Goal: Task Accomplishment & Management: Complete application form

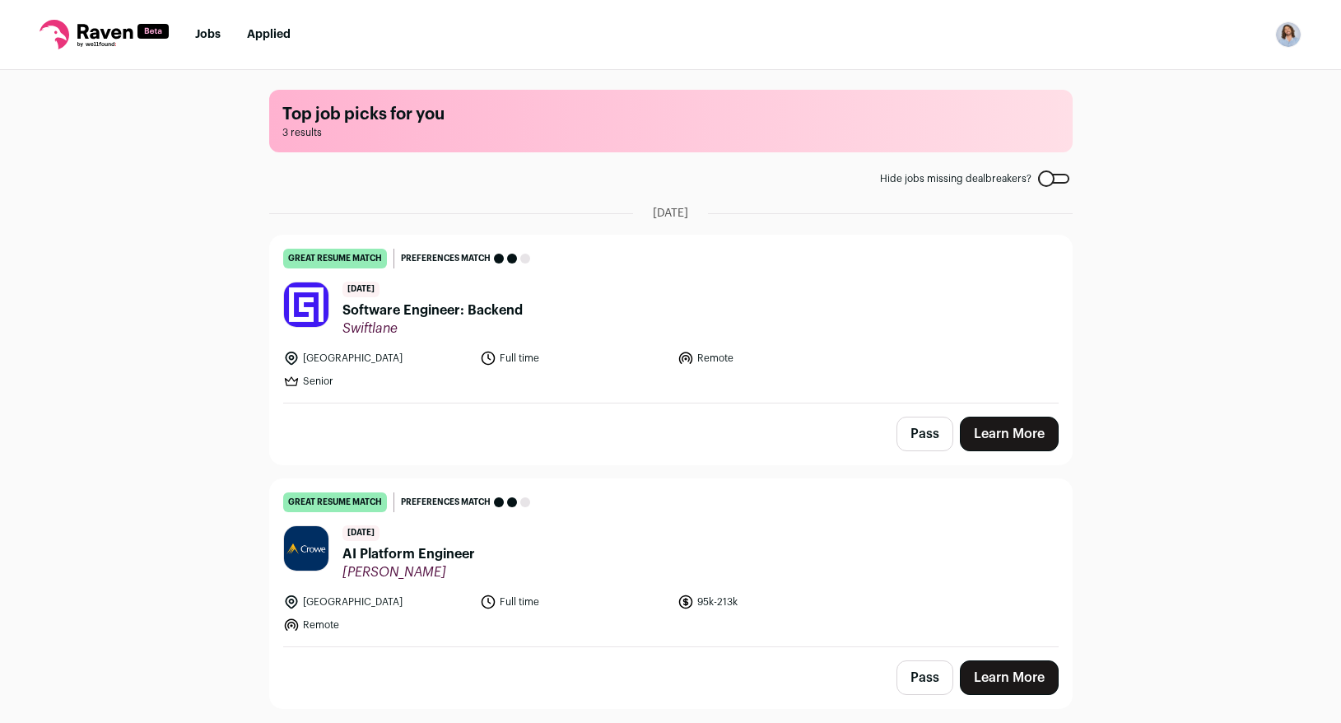
scroll to position [17, 0]
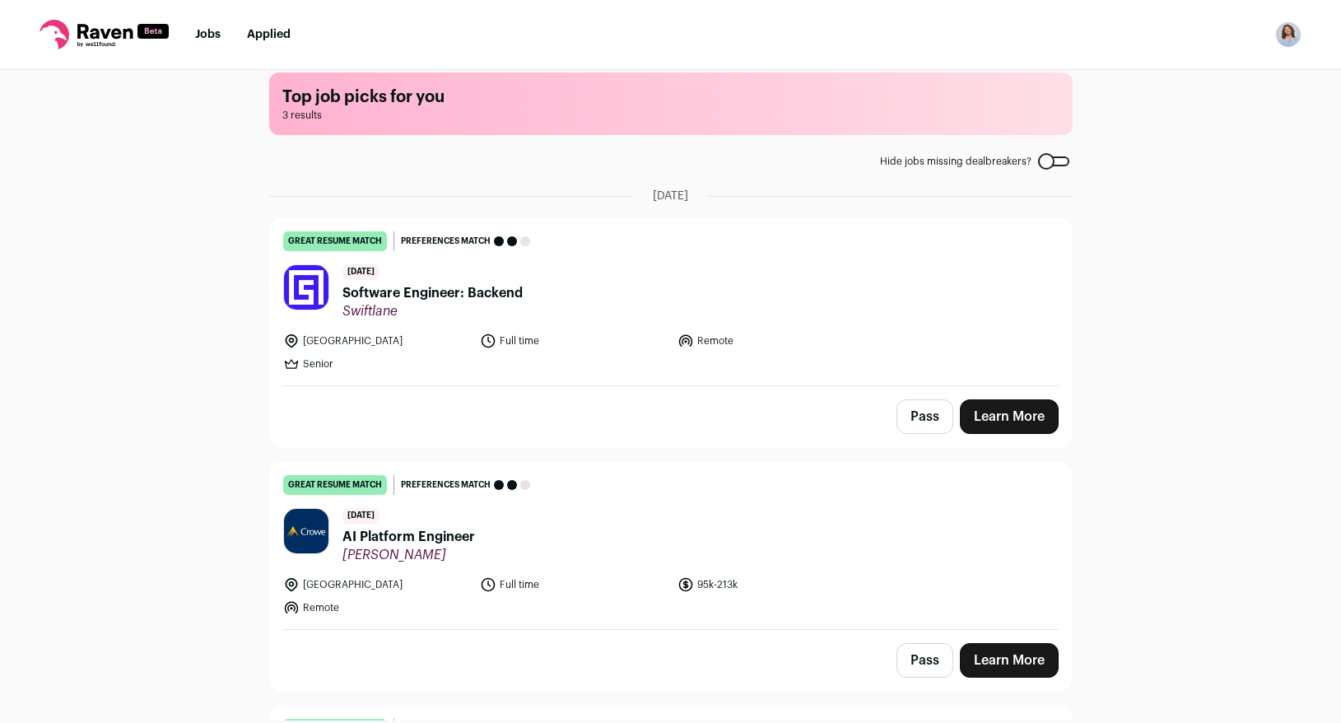
click at [428, 295] on span "Software Engineer: Backend" at bounding box center [432, 293] width 180 height 20
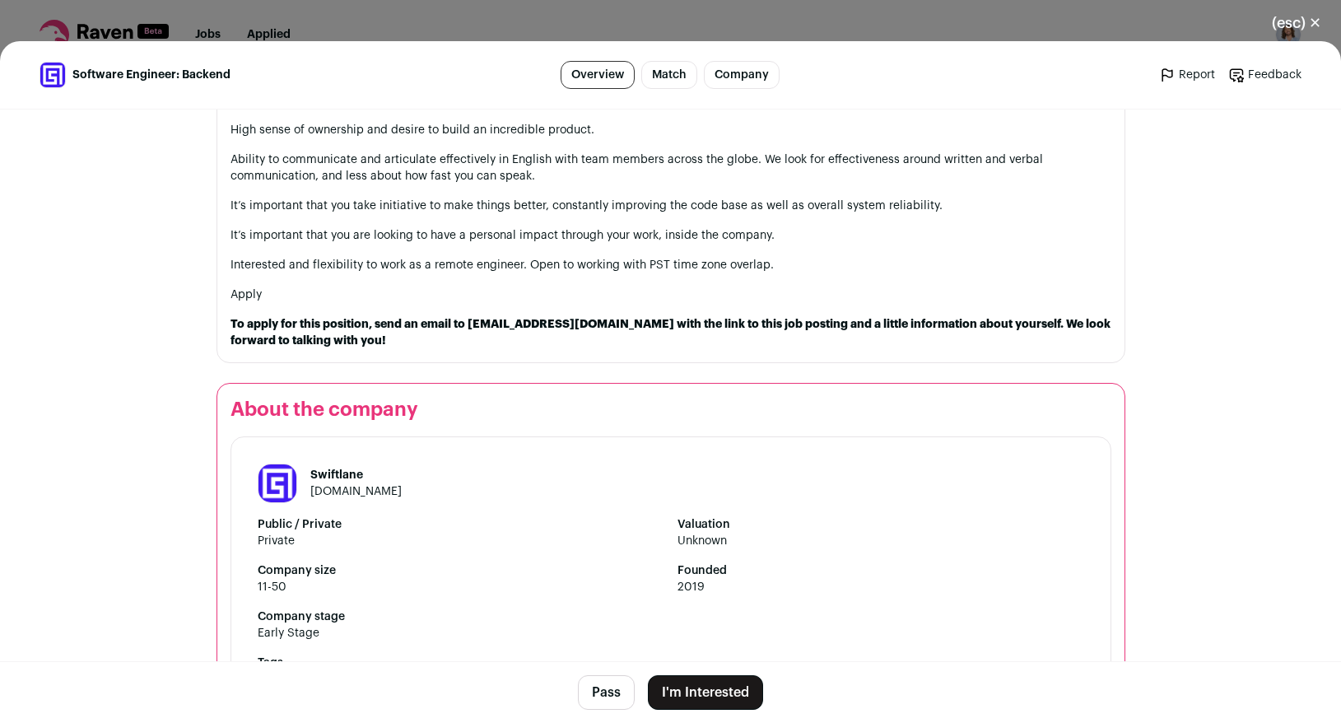
scroll to position [1635, 0]
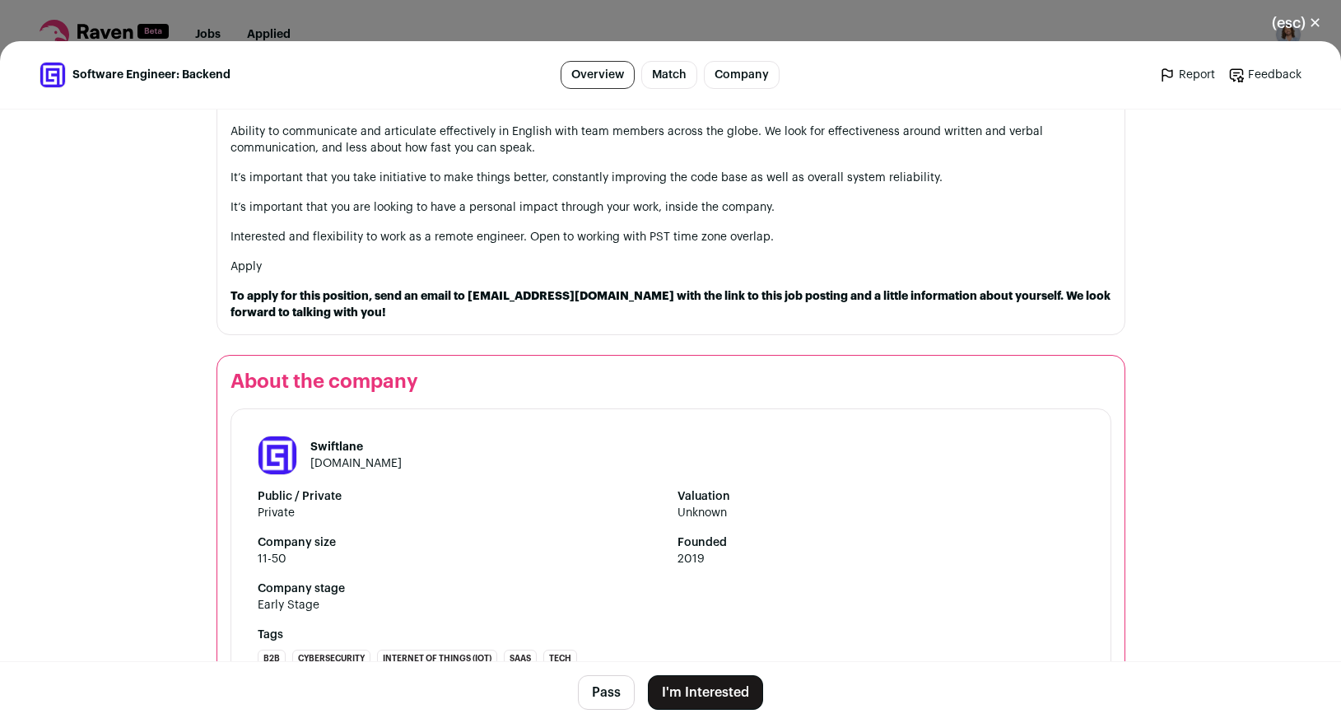
click at [706, 695] on button "I'm Interested" at bounding box center [705, 692] width 115 height 35
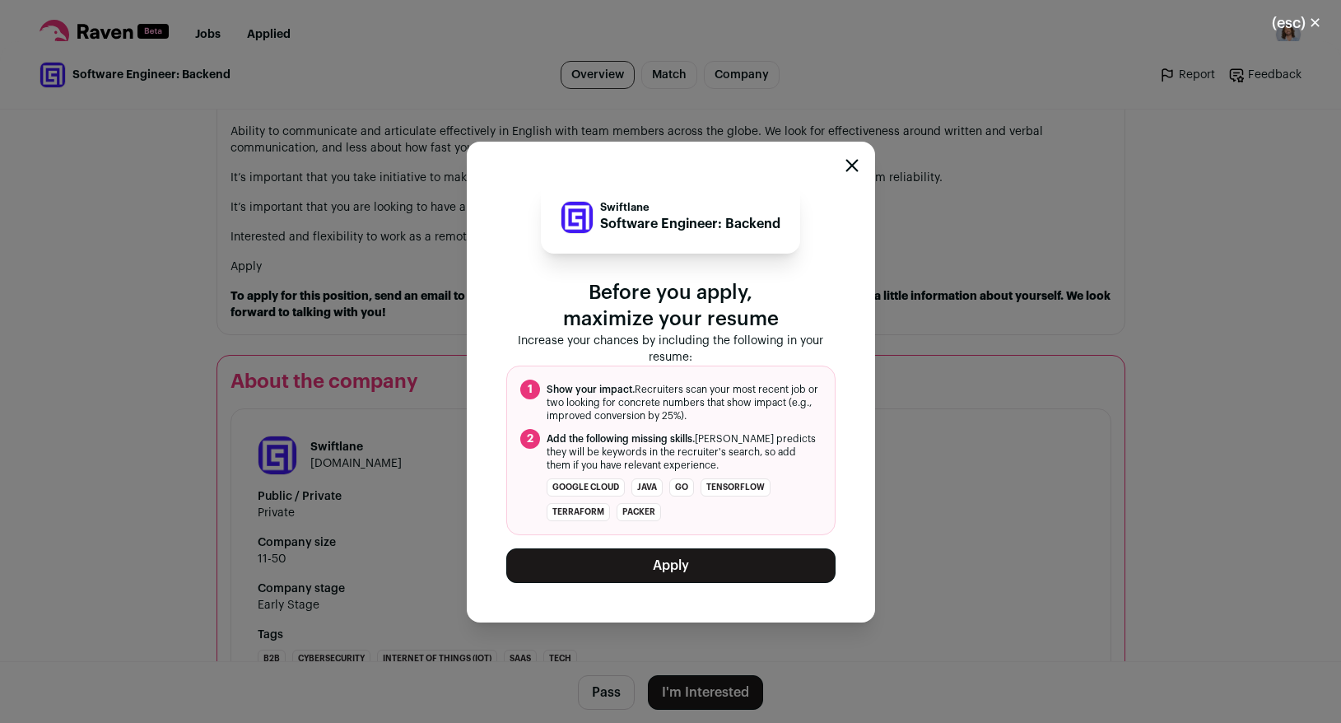
click at [604, 565] on button "Apply" at bounding box center [670, 565] width 329 height 35
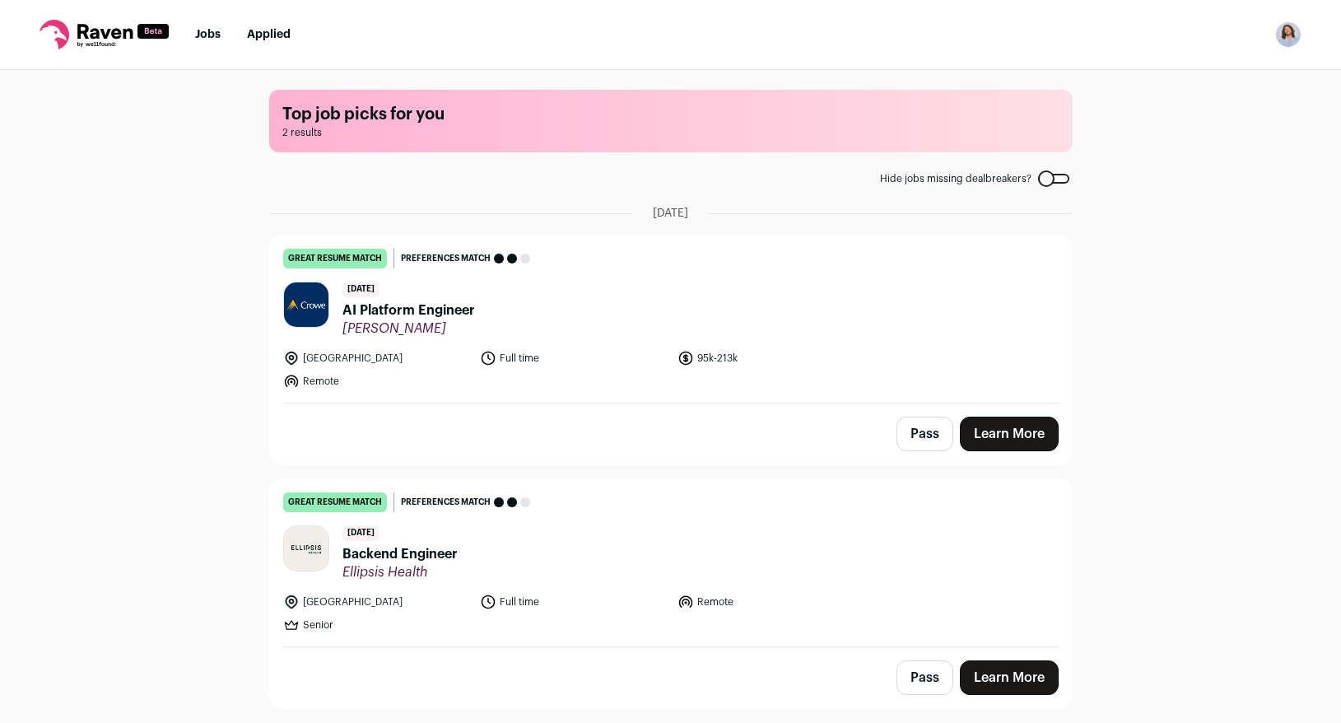
scroll to position [0, 0]
click at [407, 311] on span "AI Platform Engineer" at bounding box center [408, 310] width 133 height 20
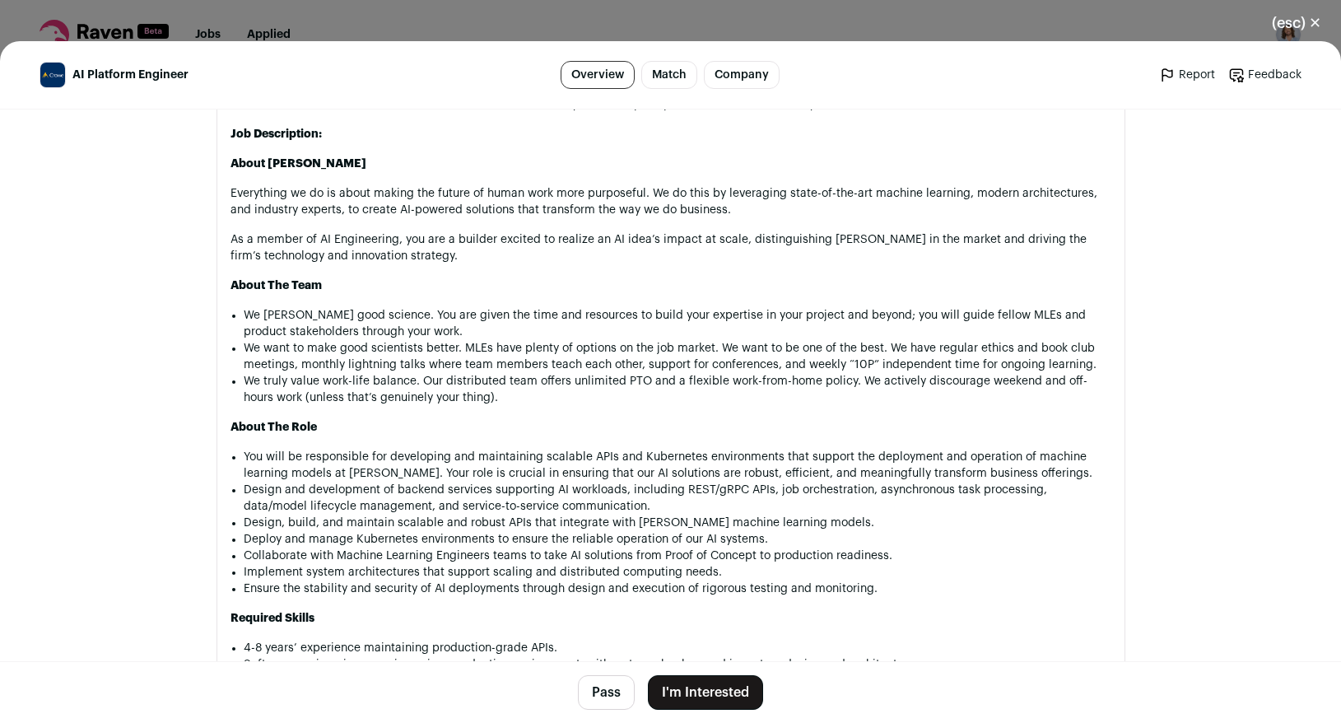
scroll to position [728, 0]
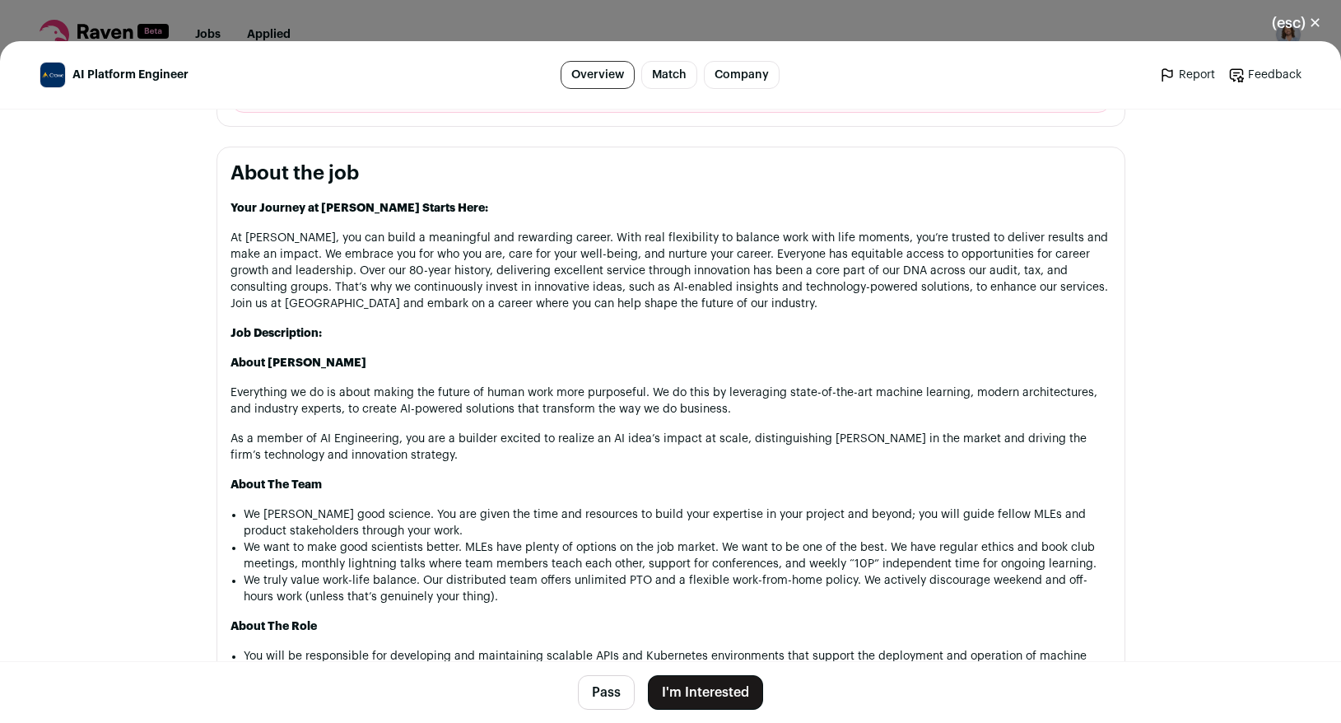
click at [617, 707] on button "Pass" at bounding box center [606, 692] width 57 height 35
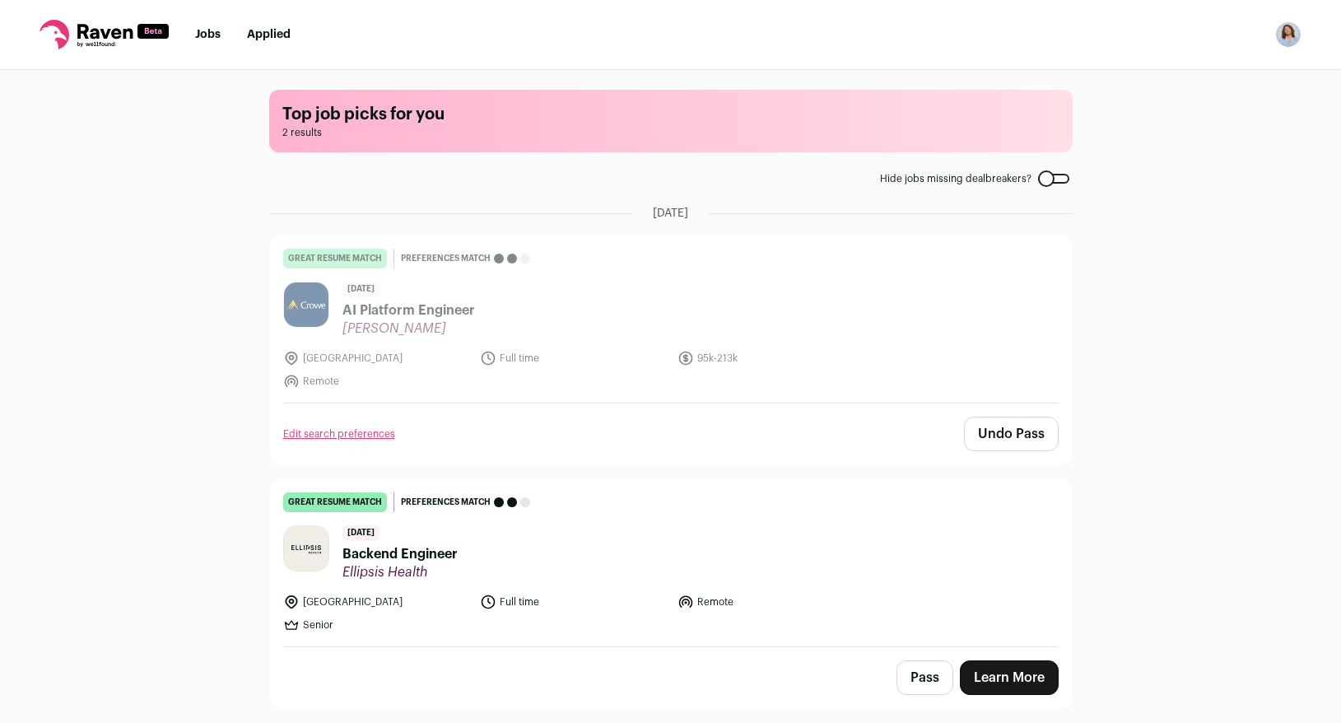
click at [398, 554] on span "Backend Engineer" at bounding box center [399, 554] width 115 height 20
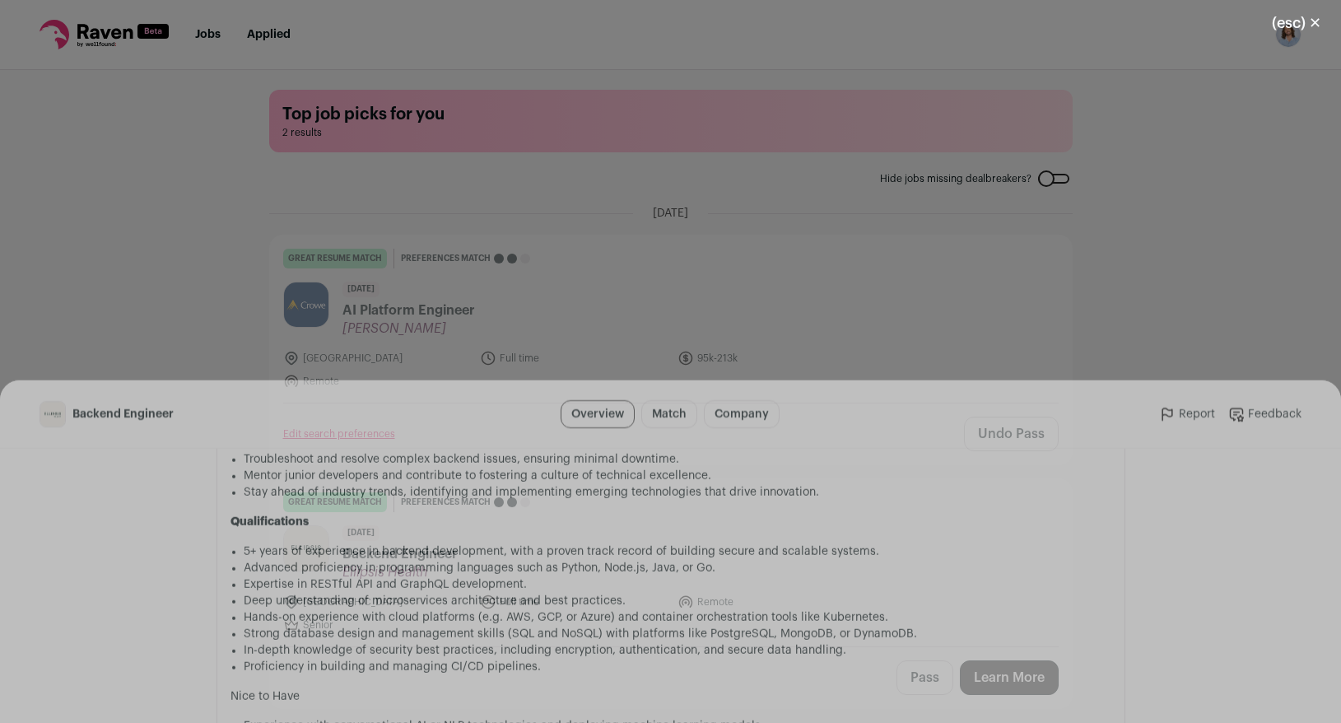
scroll to position [1419, 0]
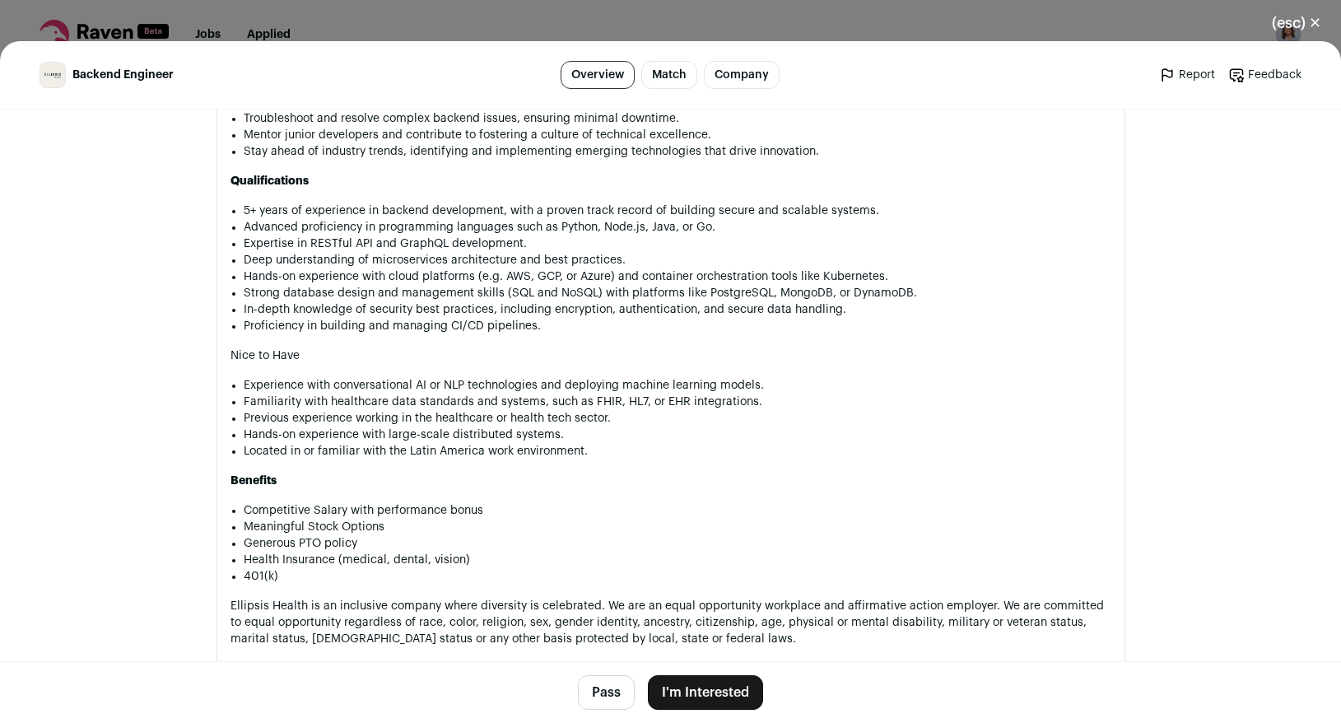
click at [590, 686] on button "Pass" at bounding box center [606, 692] width 57 height 35
